Goal: Navigation & Orientation: Find specific page/section

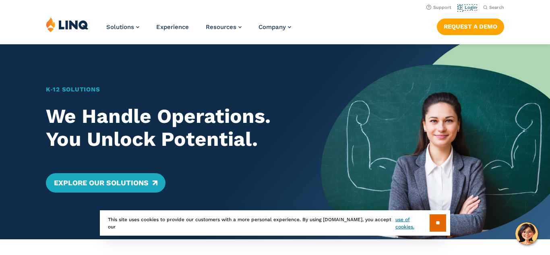
click at [466, 8] on link "Login" at bounding box center [467, 7] width 19 height 5
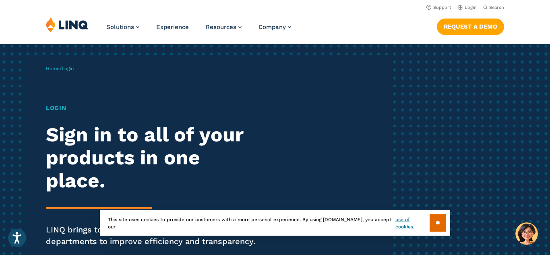
scroll to position [16, 0]
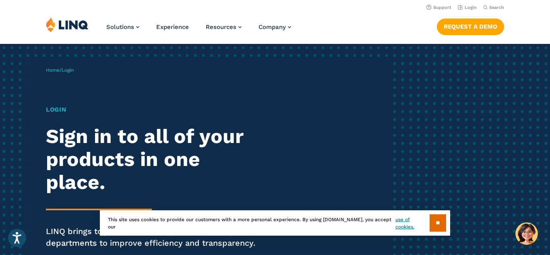
click at [52, 104] on div "Home / Login Login Sign in to all of your products in one place. LINQ brings to…" at bounding box center [218, 169] width 344 height 224
click at [56, 109] on h1 "Login" at bounding box center [152, 109] width 212 height 9
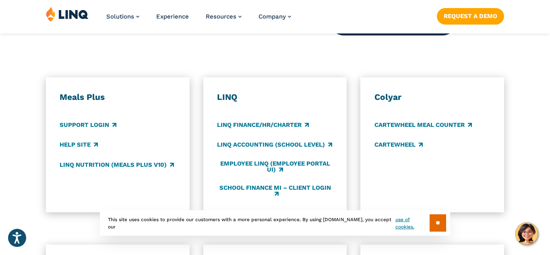
scroll to position [427, 0]
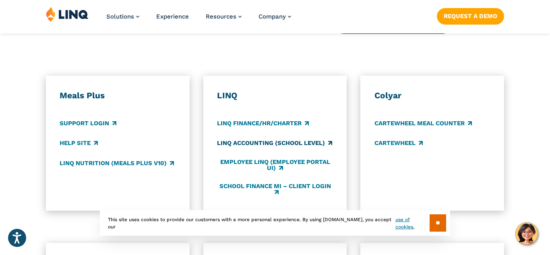
click at [242, 142] on link "LINQ Accounting (school level)" at bounding box center [274, 143] width 115 height 9
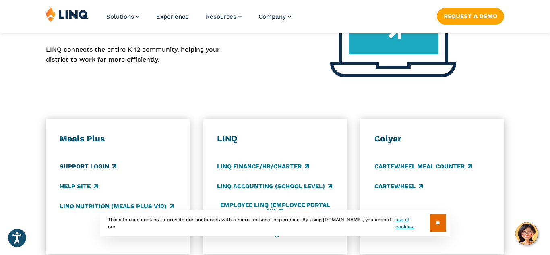
scroll to position [389, 0]
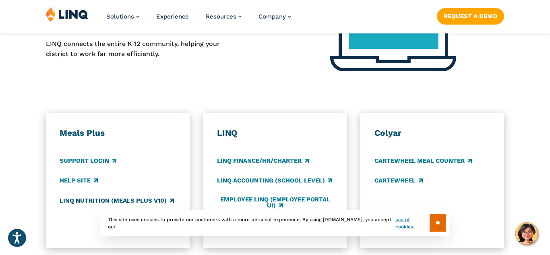
click at [121, 201] on link "LINQ Nutrition (Meals Plus v10)" at bounding box center [117, 200] width 114 height 9
